Goal: Task Accomplishment & Management: Manage account settings

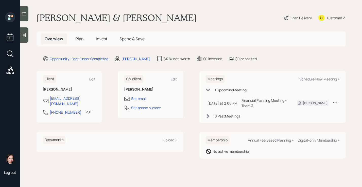
click at [300, 20] on div "Plan Delivery" at bounding box center [302, 17] width 20 height 5
click at [246, 103] on div "Financial Planning Meeting - Team 3" at bounding box center [265, 103] width 47 height 11
click at [186, 11] on main "Barry & Vicky Melgreen Plan Delivery Kustomer Overview Plan Invest Spend & Save…" at bounding box center [191, 93] width 342 height 187
click at [254, 105] on div "Financial Planning Meeting - Team 3" at bounding box center [265, 103] width 47 height 11
click at [333, 102] on icon at bounding box center [335, 102] width 5 height 5
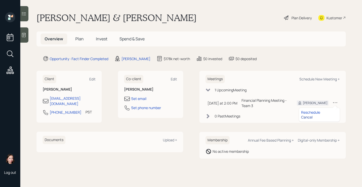
click at [309, 116] on div "Cancel" at bounding box center [319, 117] width 37 height 5
click at [318, 78] on div "Schedule New Meeting +" at bounding box center [319, 79] width 40 height 5
select select "b1d8ea90-abcc-42aa-86cc-4f33a132aacc"
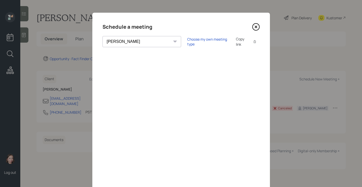
click at [250, 27] on div "Schedule a meeting" at bounding box center [181, 27] width 157 height 8
click at [255, 26] on icon at bounding box center [256, 27] width 2 height 2
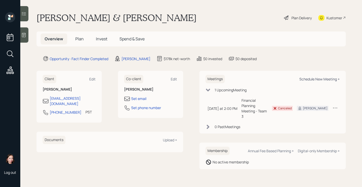
click at [311, 78] on div "Schedule New Meeting +" at bounding box center [319, 79] width 40 height 5
select select "b1d8ea90-abcc-42aa-86cc-4f33a132aacc"
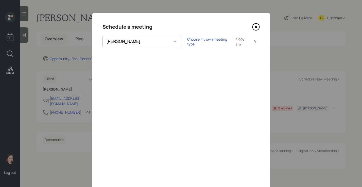
click at [187, 42] on div "Choose my own meeting type" at bounding box center [208, 42] width 43 height 10
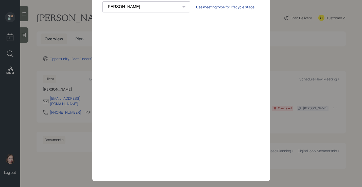
scroll to position [32, 0]
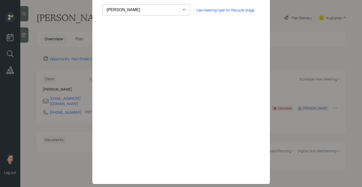
click at [184, 5] on div "Schedule a meeting Theresa Spinello Matthew Burke Xavier Ross Eitan Bar-David I…" at bounding box center [181, 82] width 178 height 203
click at [196, 9] on div "Use meeting type for lifecycle stage" at bounding box center [225, 10] width 58 height 5
click at [187, 10] on div "Choose my own meeting type" at bounding box center [208, 10] width 43 height 10
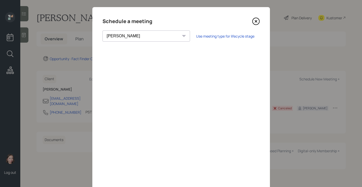
scroll to position [0, 0]
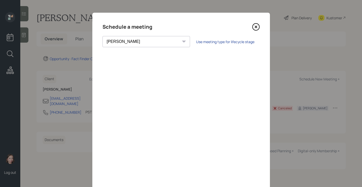
click at [196, 43] on div "Use meeting type for lifecycle stage" at bounding box center [225, 41] width 58 height 5
click at [187, 43] on div "Choose my own meeting type" at bounding box center [208, 42] width 43 height 10
click at [256, 26] on icon at bounding box center [256, 27] width 8 height 8
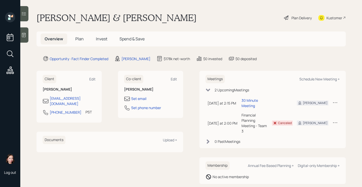
click at [292, 18] on div "Plan Delivery" at bounding box center [302, 17] width 20 height 5
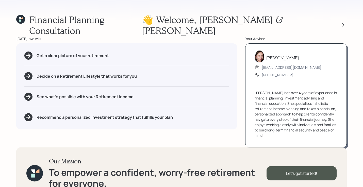
click at [186, 18] on div "Financial Planning Consultation 👋 Welcome , [PERSON_NAME] & [PERSON_NAME]" at bounding box center [181, 25] width 330 height 22
click at [201, 14] on div "Financial Planning Consultation 👋 Welcome , [PERSON_NAME] & [PERSON_NAME] [DATE…" at bounding box center [181, 93] width 363 height 187
click at [172, 5] on div "Financial Planning Consultation 👋 Welcome , [PERSON_NAME] & [PERSON_NAME] [DATE…" at bounding box center [181, 93] width 363 height 187
click at [342, 23] on icon at bounding box center [343, 25] width 5 height 5
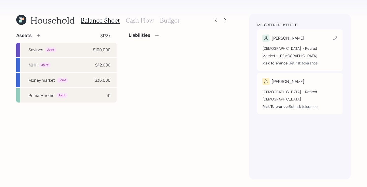
click at [307, 46] on div "[DEMOGRAPHIC_DATA] • Retired" at bounding box center [299, 48] width 75 height 5
select select "5"
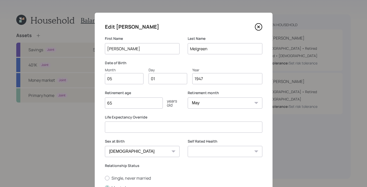
click at [120, 79] on input "05" at bounding box center [124, 78] width 39 height 11
click at [171, 79] on input "01" at bounding box center [167, 78] width 39 height 11
type input "0"
type input "21"
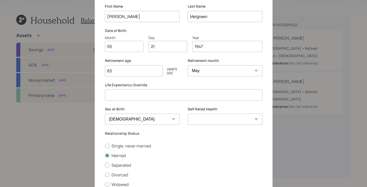
scroll to position [33, 0]
click at [222, 117] on select "Excellent Very Good Good Fair Poor" at bounding box center [225, 118] width 75 height 11
select select "excellent"
click at [188, 113] on select "Excellent Very Good Good Fair Poor" at bounding box center [225, 118] width 75 height 11
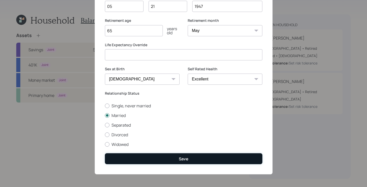
click at [197, 161] on button "Save" at bounding box center [183, 158] width 157 height 11
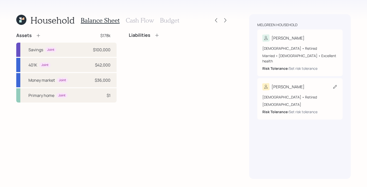
click at [306, 83] on div "[PERSON_NAME]" at bounding box center [299, 86] width 75 height 7
select select "[DEMOGRAPHIC_DATA]"
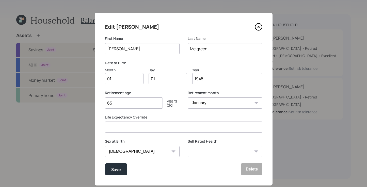
click at [119, 78] on input "01" at bounding box center [124, 78] width 39 height 11
type input "0"
type input "11"
type input "0"
type input "06"
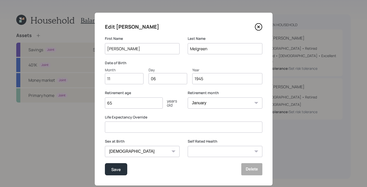
click at [227, 149] on select "Excellent Very Good Good Fair Poor" at bounding box center [225, 151] width 75 height 11
select select "excellent"
click at [188, 146] on select "Excellent Very Good Good Fair Poor" at bounding box center [225, 151] width 75 height 11
click at [114, 173] on button "Save" at bounding box center [116, 169] width 22 height 12
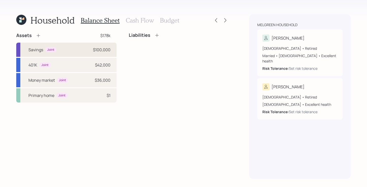
click at [76, 52] on div "Savings Joint $100,000" at bounding box center [66, 50] width 100 height 14
select select "cash"
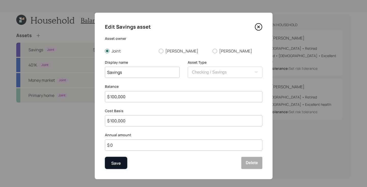
click at [111, 162] on div "Save" at bounding box center [116, 163] width 10 height 7
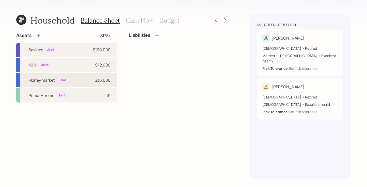
click at [69, 76] on div "Money market Joint $36,000" at bounding box center [66, 80] width 100 height 14
select select "taxable"
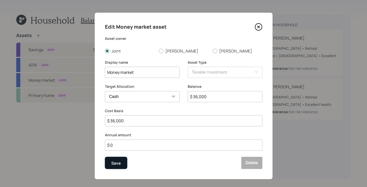
click at [107, 166] on button "Save" at bounding box center [116, 163] width 22 height 12
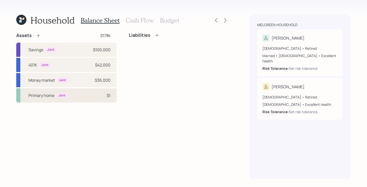
click at [75, 90] on div "Primary home Joint $1" at bounding box center [66, 95] width 100 height 14
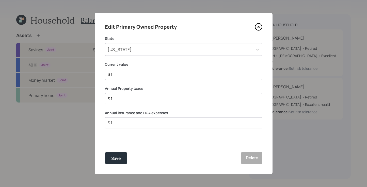
click at [131, 78] on div "$ 1" at bounding box center [183, 74] width 157 height 11
click at [134, 75] on input "$ 1" at bounding box center [181, 74] width 149 height 6
type input "$ 650,000"
click at [124, 99] on input "$ 1" at bounding box center [181, 99] width 149 height 6
type input "$ 2,000"
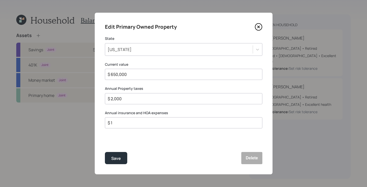
click at [150, 124] on input "$ 1" at bounding box center [181, 123] width 149 height 6
type input "$ 2,800"
click at [109, 154] on button "Save" at bounding box center [116, 158] width 22 height 12
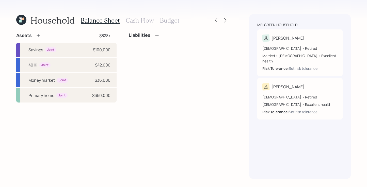
click at [155, 36] on icon at bounding box center [156, 35] width 5 height 5
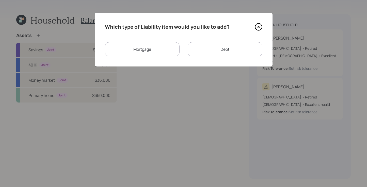
click at [213, 50] on div "Debt" at bounding box center [225, 49] width 75 height 14
select select "credit_card"
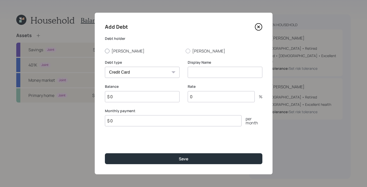
click at [106, 53] on label "[PERSON_NAME]" at bounding box center [143, 51] width 77 height 6
click at [105, 51] on input "[PERSON_NAME]" at bounding box center [105, 51] width 0 height 0
radio input "true"
click at [218, 75] on input at bounding box center [225, 72] width 75 height 11
type input "Credit Card"
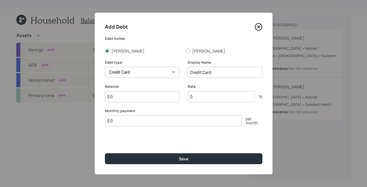
click at [159, 95] on input "$ 0" at bounding box center [142, 96] width 75 height 11
type input "$ 8,000"
click at [199, 94] on input "0" at bounding box center [221, 96] width 67 height 11
type input "15"
click at [113, 127] on div "Add Debt Debt holder [PERSON_NAME] Debt type Car Credit Card Medical Student Ot…" at bounding box center [184, 94] width 178 height 162
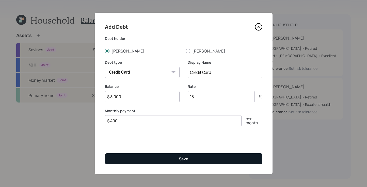
type input "$ 400"
click at [182, 156] on div "Save" at bounding box center [184, 159] width 10 height 6
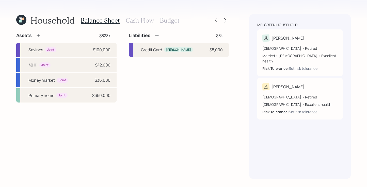
click at [139, 23] on h3 "Cash Flow" at bounding box center [140, 20] width 28 height 7
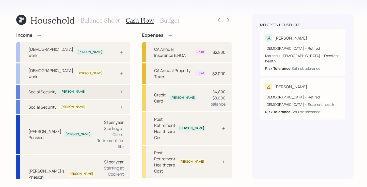
click at [72, 85] on div "Social Security [PERSON_NAME]" at bounding box center [72, 92] width 113 height 14
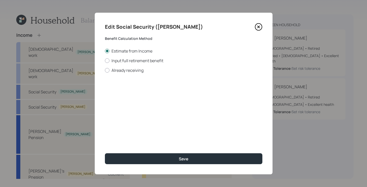
drag, startPoint x: 108, startPoint y: 71, endPoint x: 120, endPoint y: 75, distance: 12.7
click at [108, 71] on div at bounding box center [107, 70] width 5 height 5
click at [105, 70] on input "Already receiving" at bounding box center [105, 70] width 0 height 0
radio input "true"
click at [162, 93] on input "$" at bounding box center [183, 91] width 157 height 11
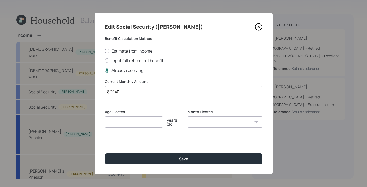
drag, startPoint x: 76, startPoint y: 86, endPoint x: 53, endPoint y: 81, distance: 23.0
click at [40, 83] on div "Edit Social Security ([PERSON_NAME]) Benefit Calculation Method Estimate from I…" at bounding box center [183, 93] width 367 height 187
type input "$ 2,325"
click at [132, 118] on input "number" at bounding box center [134, 121] width 58 height 11
type input "62"
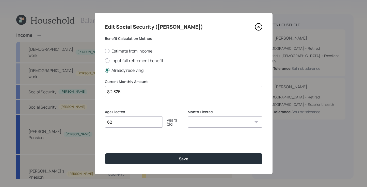
click at [213, 123] on select "January February March April May June July August September October November De…" at bounding box center [225, 121] width 75 height 11
select select "5"
click at [188, 116] on select "January February March April May June July August September October November De…" at bounding box center [225, 121] width 75 height 11
click at [190, 164] on div "Edit Social Security ([PERSON_NAME]) Benefit Calculation Method Estimate from I…" at bounding box center [184, 94] width 178 height 162
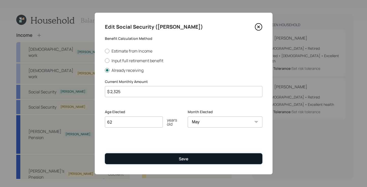
click at [191, 161] on button "Save" at bounding box center [183, 158] width 157 height 11
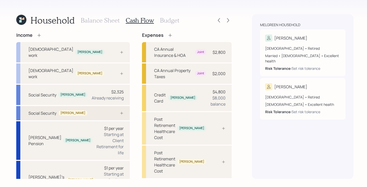
click at [80, 106] on div "Social Security [PERSON_NAME]" at bounding box center [72, 113] width 113 height 14
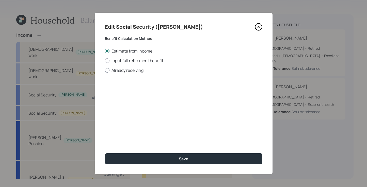
click at [108, 69] on div at bounding box center [107, 70] width 5 height 5
click at [105, 70] on input "Already receiving" at bounding box center [105, 70] width 0 height 0
radio input "true"
click at [122, 95] on input "$" at bounding box center [183, 91] width 157 height 11
drag, startPoint x: 93, startPoint y: 86, endPoint x: 55, endPoint y: 78, distance: 38.4
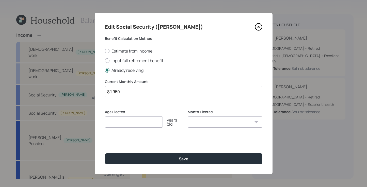
click at [56, 79] on div "Edit Social Security ([PERSON_NAME]) Benefit Calculation Method Estimate from I…" at bounding box center [183, 93] width 367 height 187
type input "$ 2,135"
drag, startPoint x: 123, startPoint y: 124, endPoint x: 125, endPoint y: 123, distance: 2.6
click at [123, 124] on input "number" at bounding box center [134, 121] width 58 height 11
type input "62"
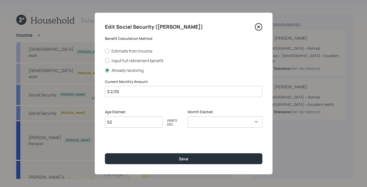
click at [200, 120] on select "January February March April May June July August September October November De…" at bounding box center [225, 121] width 75 height 11
select select "11"
click at [188, 116] on select "January February March April May June July August September October November De…" at bounding box center [225, 121] width 75 height 11
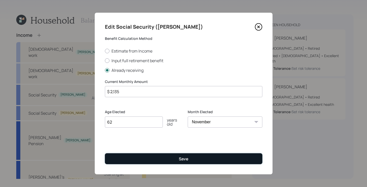
click at [194, 160] on button "Save" at bounding box center [183, 158] width 157 height 11
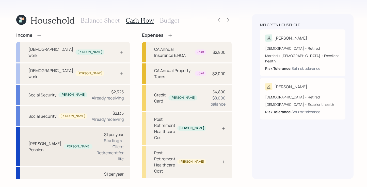
click at [96, 138] on div "Starting at Client Retirement for life" at bounding box center [109, 150] width 27 height 24
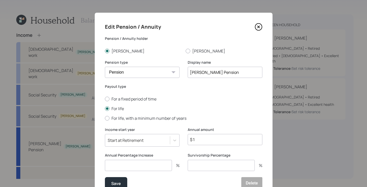
drag, startPoint x: 210, startPoint y: 142, endPoint x: 171, endPoint y: 134, distance: 39.7
click at [170, 134] on div "Income start year Start at Retirement Annual amount $ 1" at bounding box center [183, 140] width 157 height 26
type input "$ 8,880"
click at [151, 167] on input "number" at bounding box center [138, 165] width 67 height 11
type input "0"
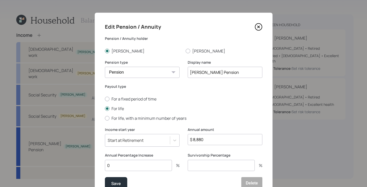
click at [211, 165] on input "number" at bounding box center [221, 165] width 67 height 11
type input "0"
click at [111, 183] on div "Save" at bounding box center [116, 183] width 10 height 7
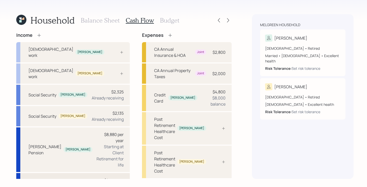
click at [104, 177] on div "$1 per year" at bounding box center [114, 180] width 20 height 6
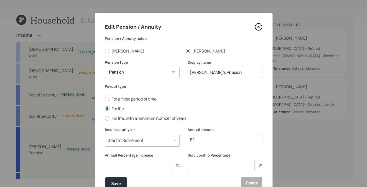
click at [200, 133] on div "Annual amount $ 1" at bounding box center [225, 136] width 75 height 18
drag, startPoint x: 200, startPoint y: 139, endPoint x: 204, endPoint y: 137, distance: 4.2
click at [201, 139] on input "$ 1" at bounding box center [225, 139] width 75 height 11
click at [224, 143] on input "$" at bounding box center [225, 139] width 75 height 11
type input "$ 18,600"
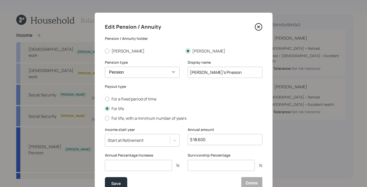
click at [148, 168] on input "number" at bounding box center [138, 165] width 67 height 11
type input "0"
click at [195, 161] on input "number" at bounding box center [221, 165] width 67 height 11
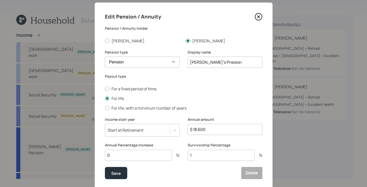
scroll to position [25, 0]
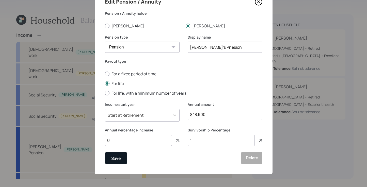
type input "1"
click at [121, 157] on button "Save" at bounding box center [116, 158] width 22 height 12
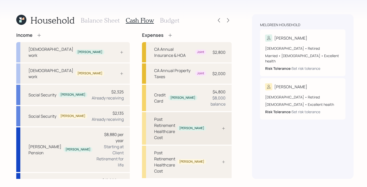
click at [194, 126] on div "[PERSON_NAME]" at bounding box center [191, 128] width 25 height 4
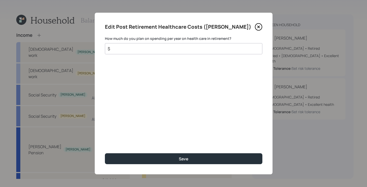
click at [176, 48] on input "$" at bounding box center [181, 49] width 149 height 6
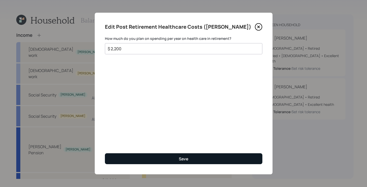
type input "$ 2,200"
click at [214, 158] on button "Save" at bounding box center [183, 158] width 157 height 11
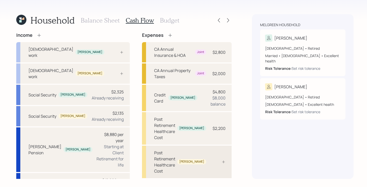
click at [204, 146] on div "Post Retirement Healthcare Cost [PERSON_NAME]" at bounding box center [187, 162] width 90 height 32
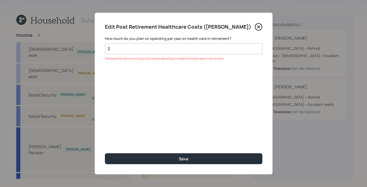
click at [196, 53] on div "$" at bounding box center [183, 48] width 157 height 11
click at [196, 51] on input "$" at bounding box center [181, 49] width 149 height 6
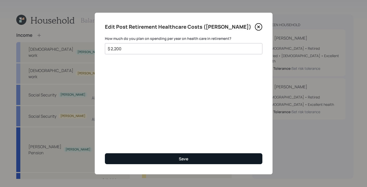
type input "$ 2,200"
click at [180, 158] on div "Save" at bounding box center [184, 159] width 10 height 6
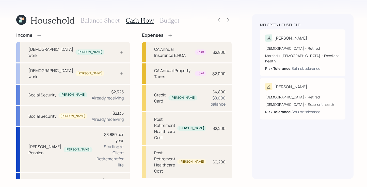
click at [171, 21] on h3 "Budget" at bounding box center [169, 20] width 19 height 7
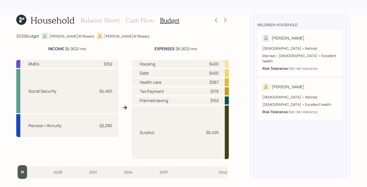
click at [146, 24] on h3 "Cash Flow" at bounding box center [140, 20] width 28 height 7
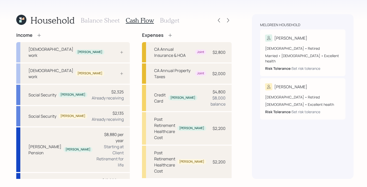
click at [168, 23] on h3 "Budget" at bounding box center [169, 20] width 19 height 7
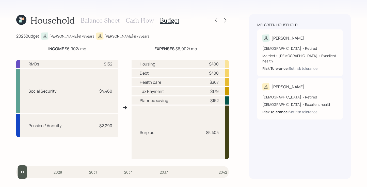
drag, startPoint x: 246, startPoint y: 48, endPoint x: 244, endPoint y: 49, distance: 3.0
click at [246, 49] on div "Household Balance Sheet Cash Flow Budget 2025 Budget [PERSON_NAME] @ 78 years […" at bounding box center [183, 93] width 367 height 187
drag, startPoint x: 29, startPoint y: 91, endPoint x: 74, endPoint y: 89, distance: 45.4
click at [74, 89] on div "Social Security $4,460" at bounding box center [67, 91] width 102 height 44
drag, startPoint x: 26, startPoint y: 127, endPoint x: 74, endPoint y: 128, distance: 48.0
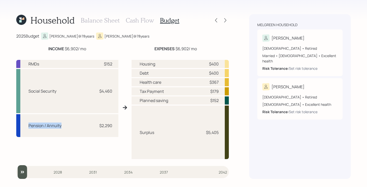
click at [74, 128] on div "Pension / Annuity $2,290" at bounding box center [67, 125] width 102 height 23
drag, startPoint x: 27, startPoint y: 66, endPoint x: 46, endPoint y: 64, distance: 19.6
click at [46, 64] on div "RMDs $152" at bounding box center [67, 64] width 102 height 8
click at [132, 51] on div "EXPENSES $6,902 / mo" at bounding box center [175, 49] width 107 height 6
drag, startPoint x: 65, startPoint y: 49, endPoint x: 92, endPoint y: 48, distance: 26.4
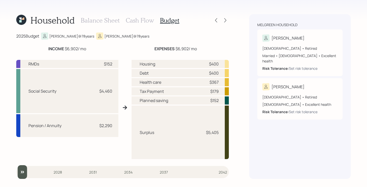
click at [92, 48] on div "INCOME $6,902 / mo" at bounding box center [67, 49] width 102 height 6
click at [112, 43] on div "2025 Budget [PERSON_NAME] @ 78 years [PERSON_NAME] @ 78 years INCOME $6,902 / m…" at bounding box center [122, 105] width 212 height 146
drag, startPoint x: 66, startPoint y: 50, endPoint x: 85, endPoint y: 50, distance: 19.3
click at [85, 50] on div "INCOME $6,902 / mo" at bounding box center [67, 49] width 38 height 6
click at [106, 47] on div "INCOME $6,902 / mo" at bounding box center [67, 49] width 102 height 6
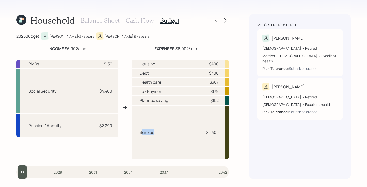
drag, startPoint x: 141, startPoint y: 132, endPoint x: 177, endPoint y: 133, distance: 36.0
click at [177, 133] on div "Surplus $5,405" at bounding box center [179, 133] width 97 height 54
drag, startPoint x: 204, startPoint y: 131, endPoint x: 218, endPoint y: 131, distance: 14.2
click at [218, 132] on div "$5,405" at bounding box center [210, 132] width 15 height 6
click at [255, 126] on div "Melgreen household [PERSON_NAME] [DEMOGRAPHIC_DATA] • Retired Married • [DEMOGR…" at bounding box center [300, 96] width 102 height 165
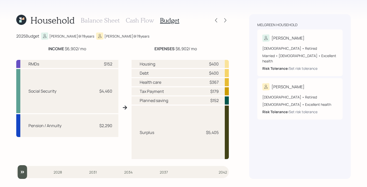
click at [136, 24] on h3 "Cash Flow" at bounding box center [140, 20] width 28 height 7
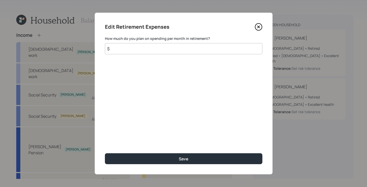
click at [148, 47] on input "$" at bounding box center [183, 48] width 157 height 11
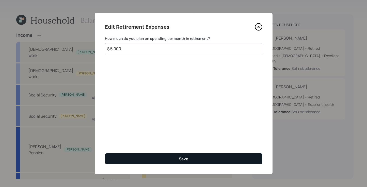
type input "$ 5,000"
click at [187, 162] on button "Save" at bounding box center [183, 158] width 157 height 11
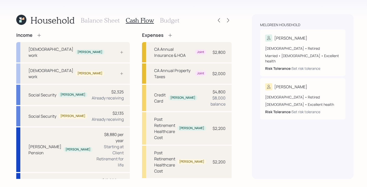
click at [174, 22] on h3 "Budget" at bounding box center [169, 20] width 19 height 7
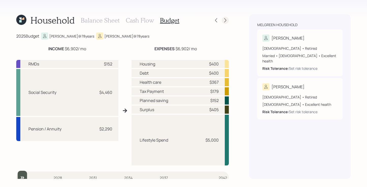
click at [228, 21] on div at bounding box center [225, 20] width 7 height 7
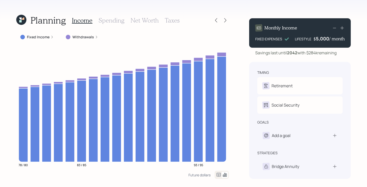
click at [49, 37] on div "Fixed Income" at bounding box center [36, 37] width 33 height 5
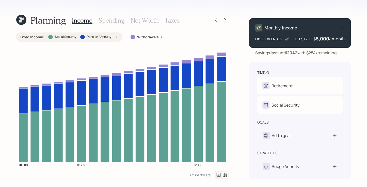
click at [158, 37] on div "Withdrawals" at bounding box center [146, 37] width 32 height 5
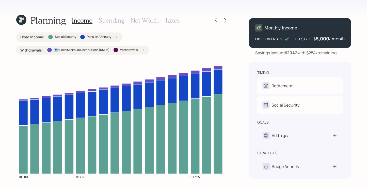
drag, startPoint x: 54, startPoint y: 52, endPoint x: 67, endPoint y: 54, distance: 13.1
click at [59, 51] on label "Required Minimum Distributions (RMDs)" at bounding box center [82, 50] width 56 height 4
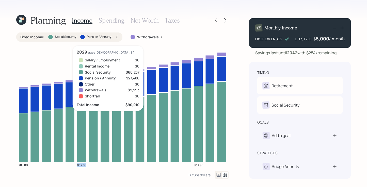
drag, startPoint x: 90, startPoint y: 53, endPoint x: 96, endPoint y: 53, distance: 6.6
click at [96, 53] on icon "78 / 80 83 / 85 93 / 95" at bounding box center [122, 108] width 212 height 125
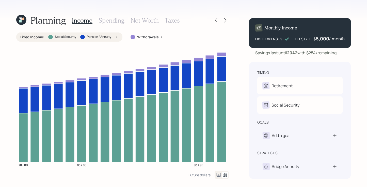
click at [159, 35] on div "Withdrawals" at bounding box center [146, 37] width 32 height 5
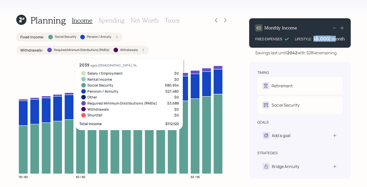
drag, startPoint x: 314, startPoint y: 38, endPoint x: 342, endPoint y: 37, distance: 28.2
click at [332, 36] on div "$ 5,000 / month" at bounding box center [328, 39] width 31 height 6
click at [354, 36] on div "Planning Income Spending Net Worth Taxes Fixed Income : Social Security Pension…" at bounding box center [183, 93] width 367 height 187
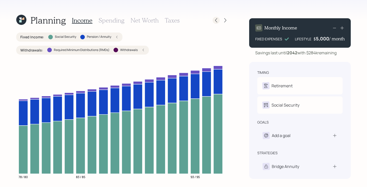
click at [216, 20] on icon at bounding box center [215, 20] width 5 height 5
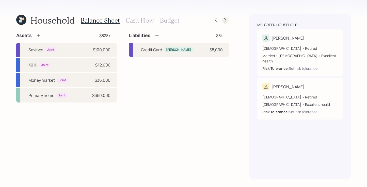
click at [228, 20] on div at bounding box center [225, 20] width 7 height 7
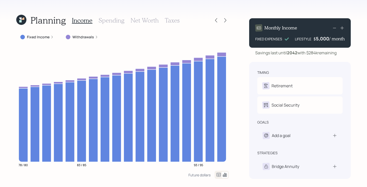
click at [11, 62] on div "Planning Income Spending Net Worth Taxes Fixed Income Withdrawals 78 / 80 83 / …" at bounding box center [183, 93] width 367 height 187
click at [192, 10] on div "Planning Income Spending Net Worth Taxes Fixed Income Withdrawals 78 / 80 83 / …" at bounding box center [183, 93] width 367 height 187
click at [239, 55] on div "Planning Income Spending Net Worth Taxes Fixed Income Withdrawals 78 / 80 83 / …" at bounding box center [183, 93] width 367 height 187
click at [244, 87] on div "Planning Income Spending Net Worth Taxes Fixed Income Withdrawals 78 / 80 83 / …" at bounding box center [183, 93] width 367 height 187
click at [226, 21] on icon at bounding box center [225, 20] width 5 height 5
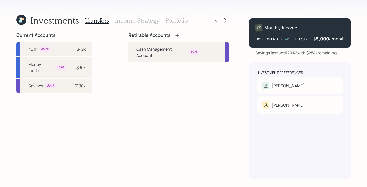
click at [133, 19] on h3 "Income Strategy" at bounding box center [137, 20] width 44 height 7
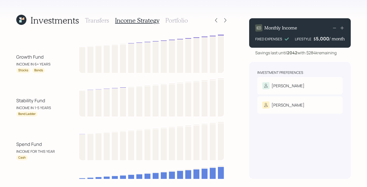
click at [93, 18] on h3 "Transfers" at bounding box center [97, 20] width 24 height 7
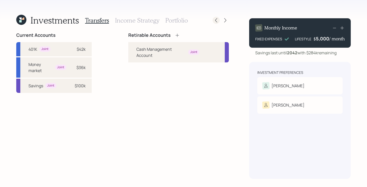
click at [215, 19] on icon at bounding box center [215, 20] width 5 height 5
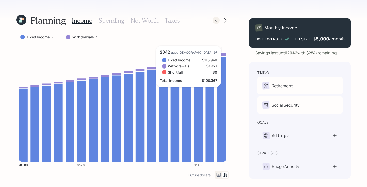
click at [214, 21] on icon at bounding box center [215, 20] width 5 height 5
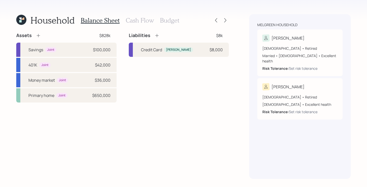
click at [24, 21] on icon at bounding box center [21, 20] width 10 height 10
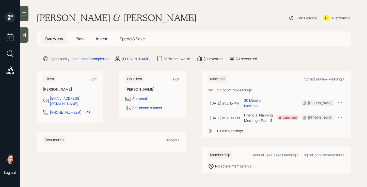
click at [318, 80] on div "Schedule New Meeting +" at bounding box center [324, 79] width 40 height 5
select select "b1d8ea90-abcc-42aa-86cc-4f33a132aacc"
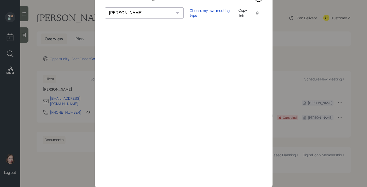
scroll to position [22, 0]
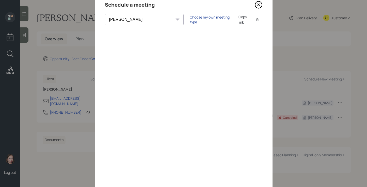
click at [190, 21] on div "Choose my own meeting type" at bounding box center [211, 20] width 43 height 10
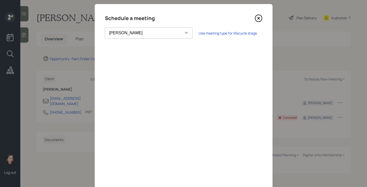
scroll to position [0, 0]
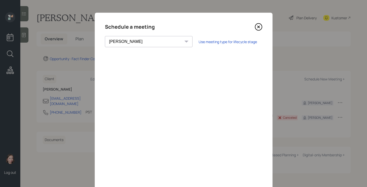
click at [257, 25] on icon at bounding box center [259, 27] width 8 height 8
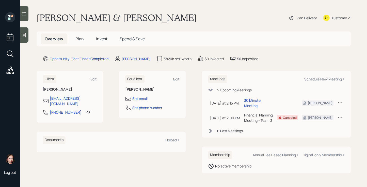
click at [306, 16] on div "Plan Delivery" at bounding box center [306, 17] width 20 height 5
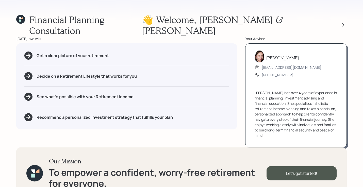
click at [347, 22] on div "Financial Planning Consultation 👋 Welcome , [PERSON_NAME] & [PERSON_NAME] [DATE…" at bounding box center [181, 93] width 363 height 187
click at [343, 23] on icon at bounding box center [343, 25] width 5 height 5
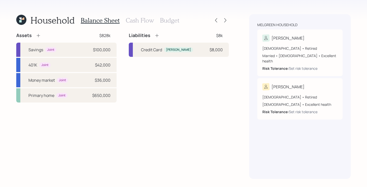
click at [144, 19] on h3 "Cash Flow" at bounding box center [140, 20] width 28 height 7
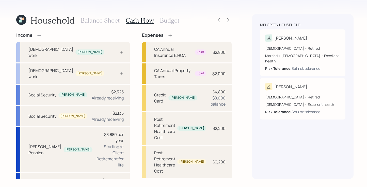
click at [156, 20] on div "Balance Sheet Cash Flow Budget" at bounding box center [130, 20] width 98 height 12
drag, startPoint x: 163, startPoint y: 20, endPoint x: 166, endPoint y: 21, distance: 2.6
click at [166, 21] on h3 "Budget" at bounding box center [169, 20] width 19 height 7
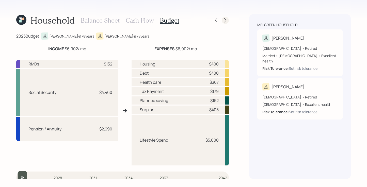
click at [224, 21] on icon at bounding box center [225, 20] width 5 height 5
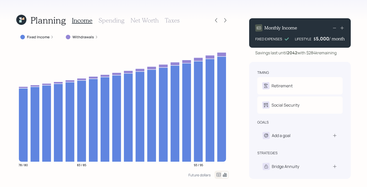
click at [105, 22] on h3 "Spending" at bounding box center [111, 20] width 26 height 7
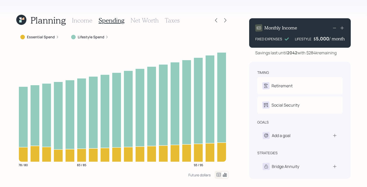
click at [135, 18] on h3 "Net Worth" at bounding box center [144, 20] width 28 height 7
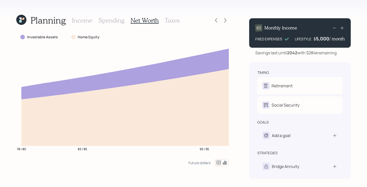
click at [176, 21] on h3 "Taxes" at bounding box center [172, 20] width 15 height 7
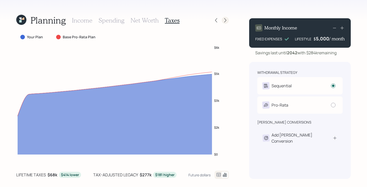
click at [223, 19] on icon at bounding box center [225, 20] width 5 height 5
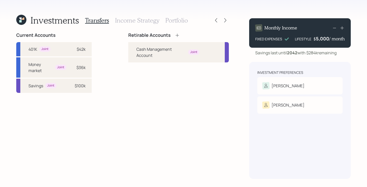
click at [139, 22] on h3 "Income Strategy" at bounding box center [137, 20] width 44 height 7
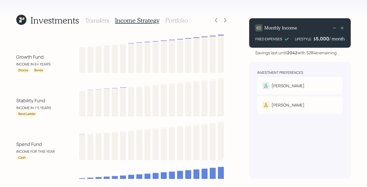
click at [175, 21] on h3 "Portfolio" at bounding box center [176, 20] width 23 height 7
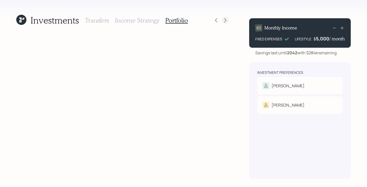
click at [224, 20] on icon at bounding box center [225, 20] width 5 height 5
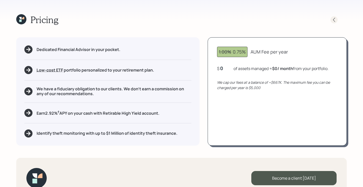
click at [336, 18] on icon at bounding box center [333, 19] width 5 height 5
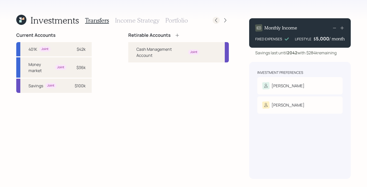
click at [212, 20] on div "Investments Transfers Income Strategy Portfolio" at bounding box center [122, 20] width 212 height 12
click at [218, 19] on div at bounding box center [215, 20] width 7 height 7
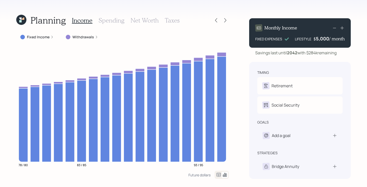
click at [195, 22] on div "Planning Income Spending Net Worth Taxes" at bounding box center [122, 20] width 212 height 12
click at [214, 21] on icon at bounding box center [215, 20] width 5 height 5
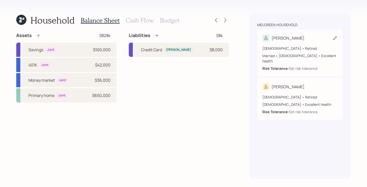
click at [292, 40] on div "[PERSON_NAME]" at bounding box center [299, 38] width 75 height 7
select select "5"
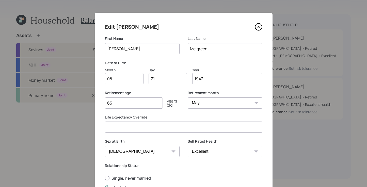
click at [256, 25] on icon at bounding box center [259, 27] width 8 height 8
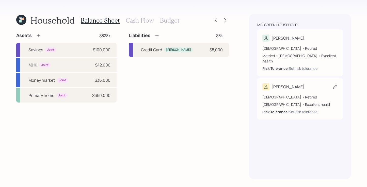
click at [302, 83] on div "[PERSON_NAME]" at bounding box center [299, 86] width 75 height 7
select select "[DEMOGRAPHIC_DATA]"
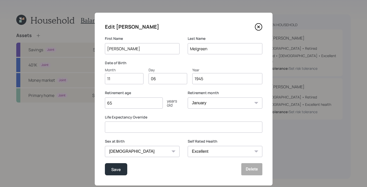
click at [259, 27] on icon at bounding box center [259, 27] width 8 height 8
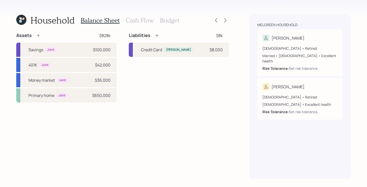
click at [23, 19] on icon at bounding box center [23, 19] width 2 height 2
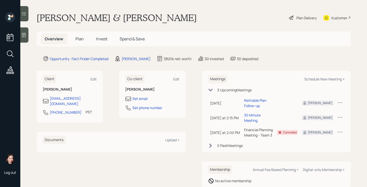
click at [77, 37] on span "Plan" at bounding box center [79, 39] width 8 height 6
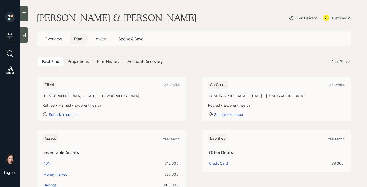
click at [336, 62] on div "Print Plan" at bounding box center [338, 61] width 15 height 5
